Goal: Check status: Check status

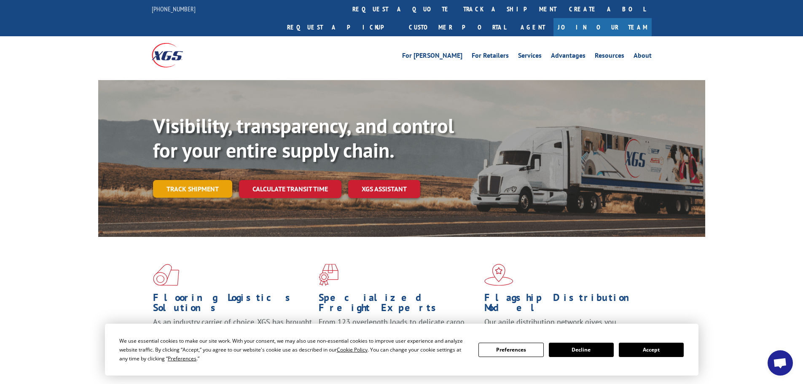
click at [206, 180] on link "Track shipment" at bounding box center [192, 189] width 79 height 18
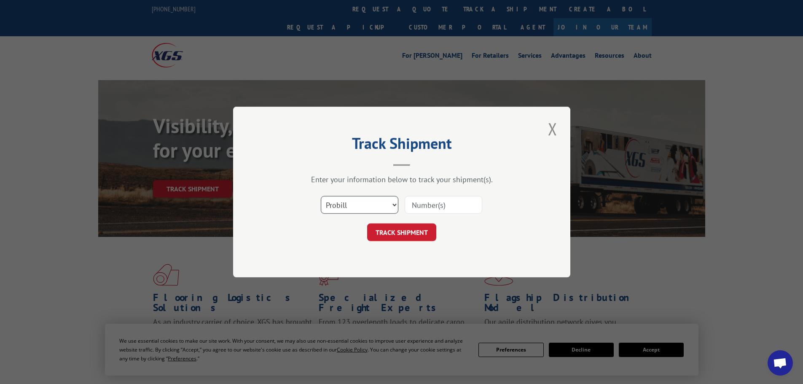
click at [335, 206] on select "Select category... Probill BOL PO" at bounding box center [360, 205] width 78 height 18
select select "bol"
click at [321, 196] on select "Select category... Probill BOL PO" at bounding box center [360, 205] width 78 height 18
click at [417, 201] on input at bounding box center [444, 205] width 78 height 18
click at [426, 203] on input at bounding box center [444, 205] width 78 height 18
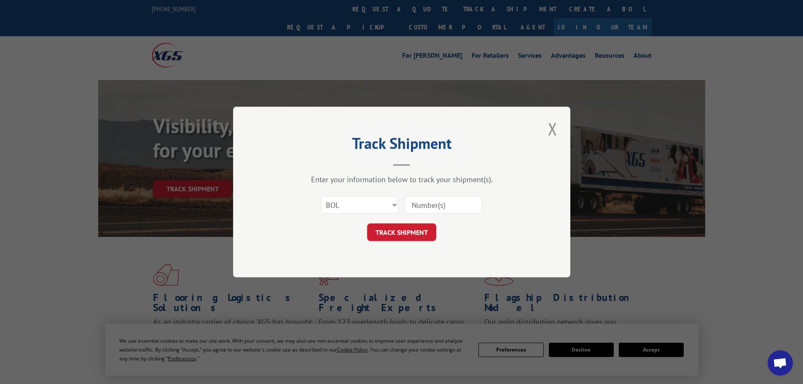
paste input "55528304"
type input "55528304"
click at [400, 238] on button "TRACK SHIPMENT" at bounding box center [401, 232] width 69 height 18
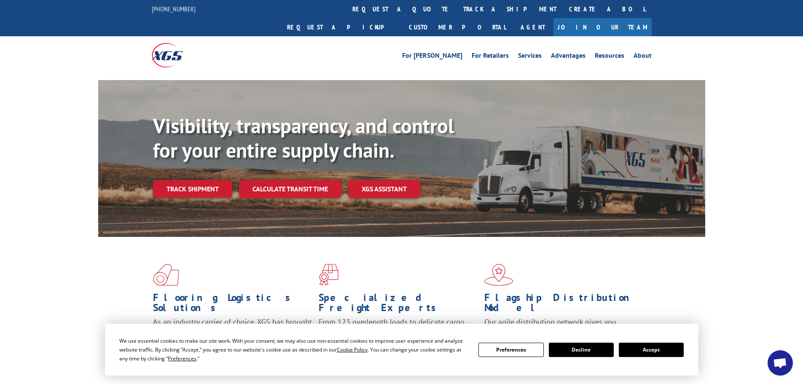
click at [200, 180] on link "Track shipment" at bounding box center [192, 189] width 79 height 18
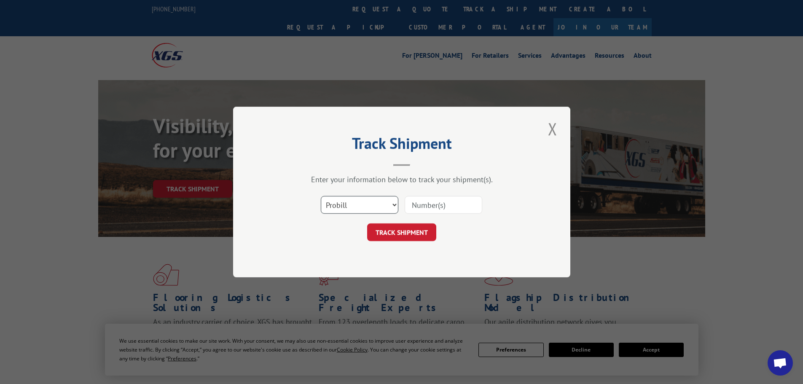
click at [371, 211] on select "Select category... Probill BOL PO" at bounding box center [360, 205] width 78 height 18
select select "po"
click at [321, 196] on select "Select category... Probill BOL PO" at bounding box center [360, 205] width 78 height 18
click at [432, 209] on input at bounding box center [444, 205] width 78 height 18
paste input "55528304"
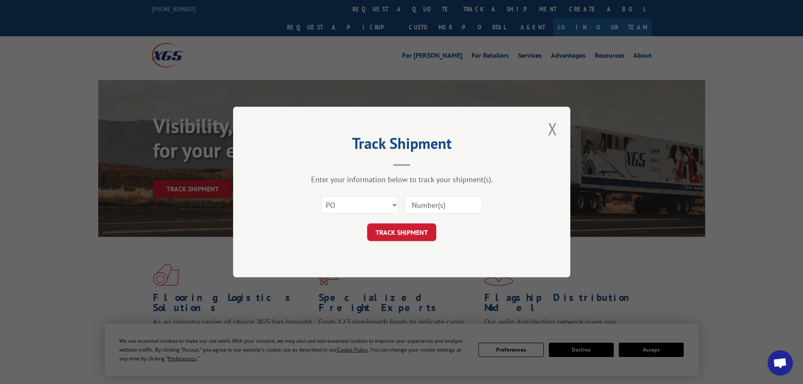
type input "55528304"
click at [402, 229] on button "TRACK SHIPMENT" at bounding box center [401, 232] width 69 height 18
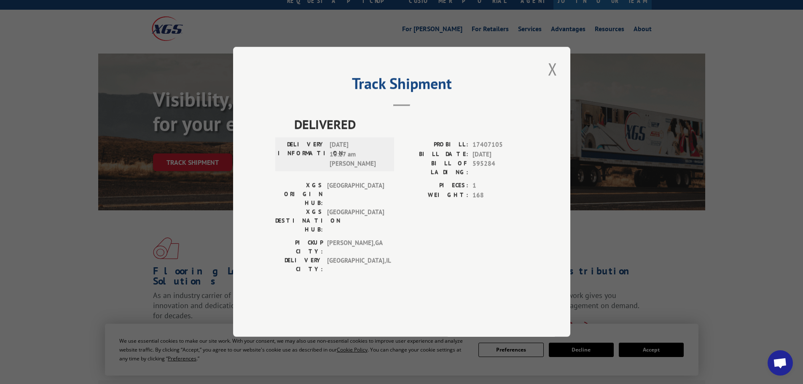
scroll to position [26, 0]
